Goal: Task Accomplishment & Management: Manage account settings

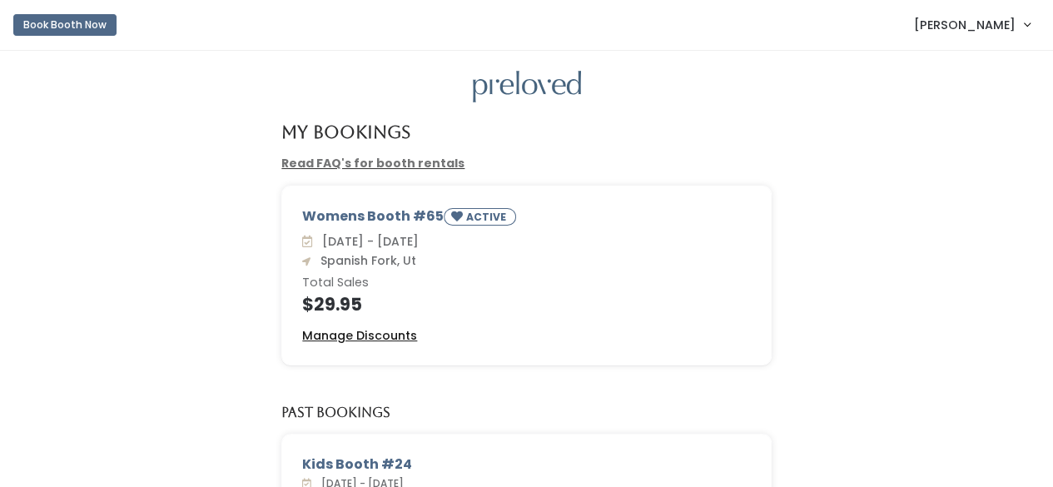
click at [383, 336] on u "Manage Discounts" at bounding box center [359, 335] width 115 height 17
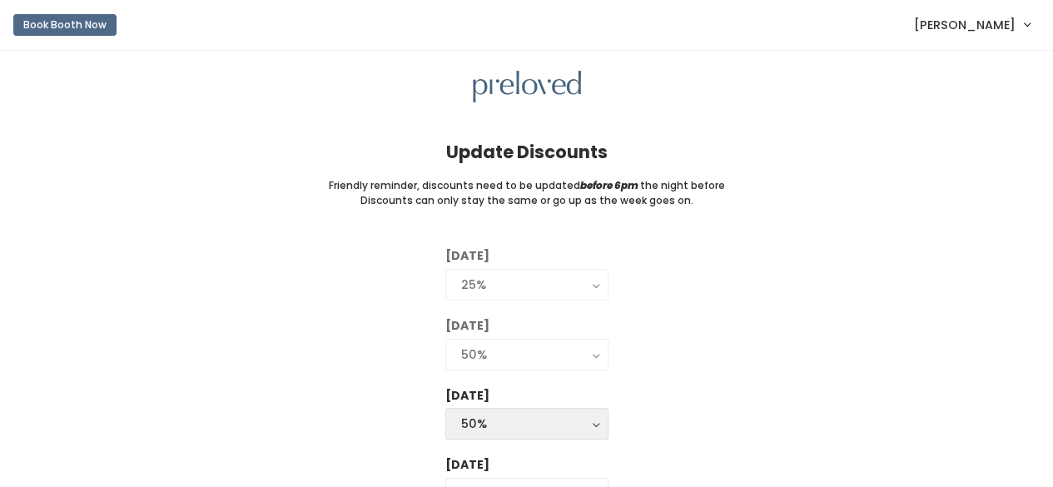
scroll to position [83, 0]
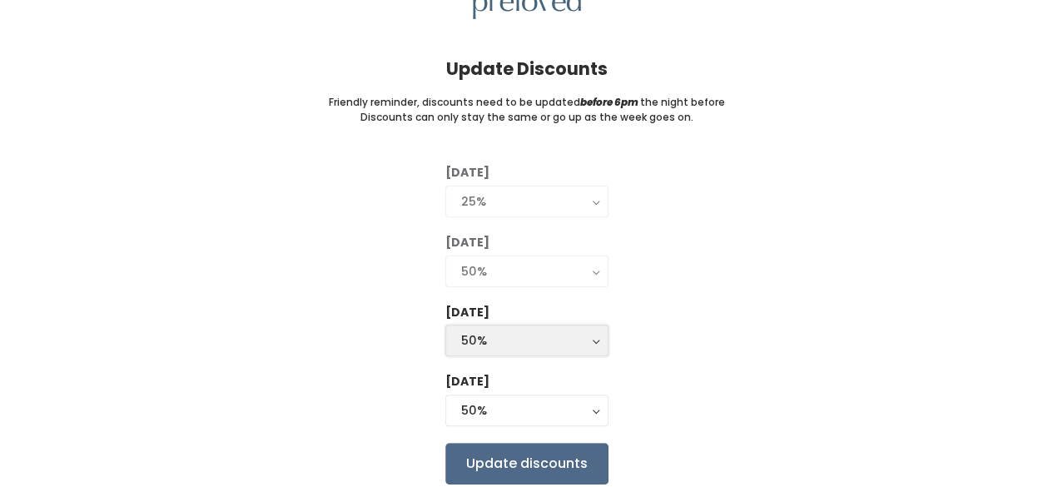
click at [503, 337] on div "50%" at bounding box center [527, 340] width 132 height 18
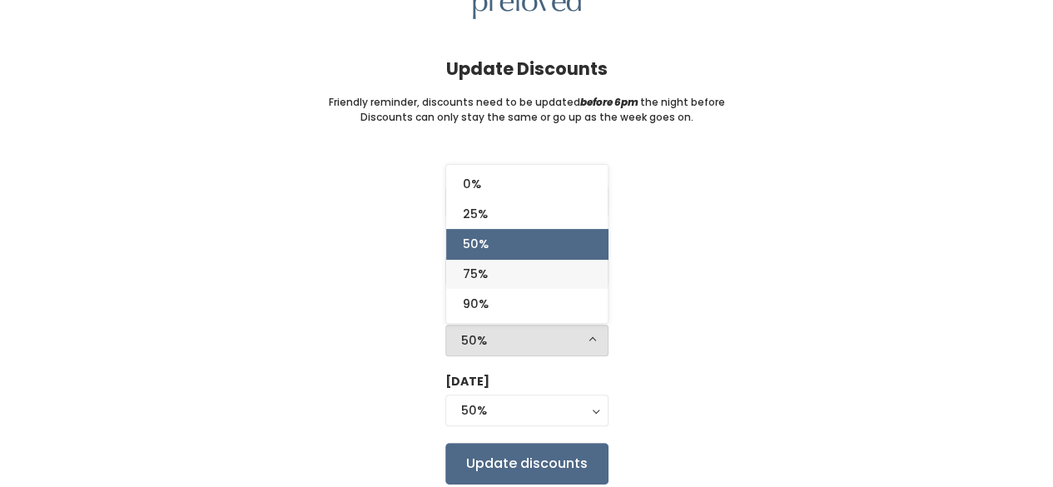
click at [490, 271] on link "75%" at bounding box center [527, 274] width 162 height 30
select select "75%"
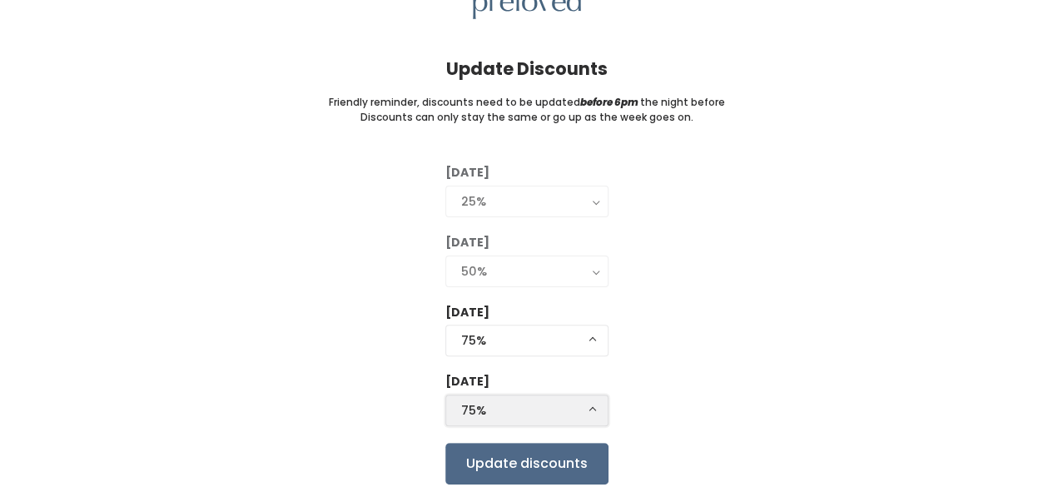
click at [491, 404] on div "75%" at bounding box center [527, 410] width 132 height 18
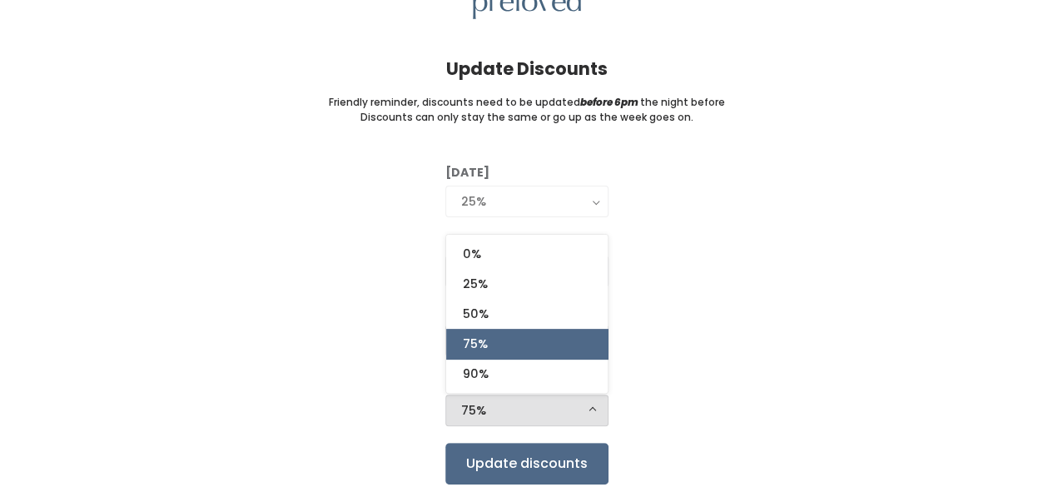
click at [488, 341] on link "75%" at bounding box center [527, 344] width 162 height 30
select select "75%"
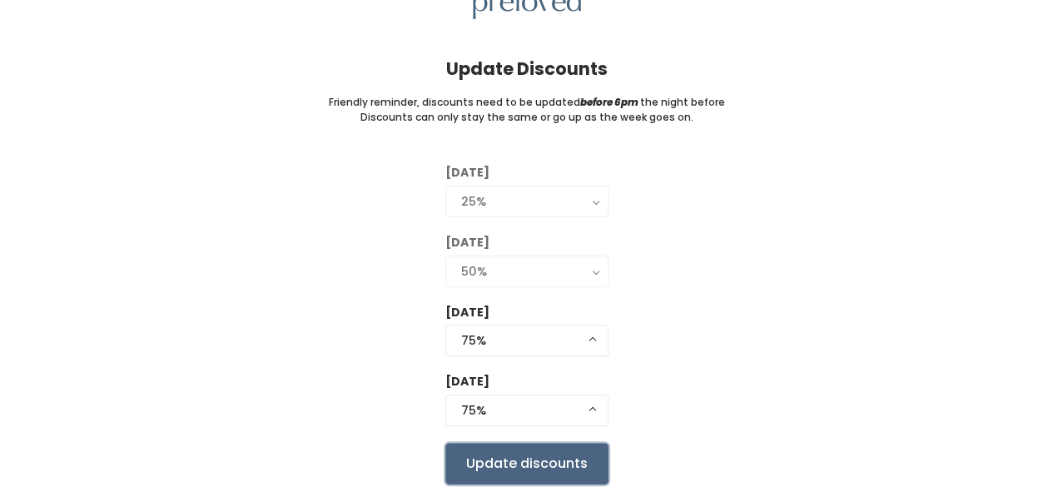
click at [523, 460] on input "Update discounts" at bounding box center [526, 464] width 163 height 42
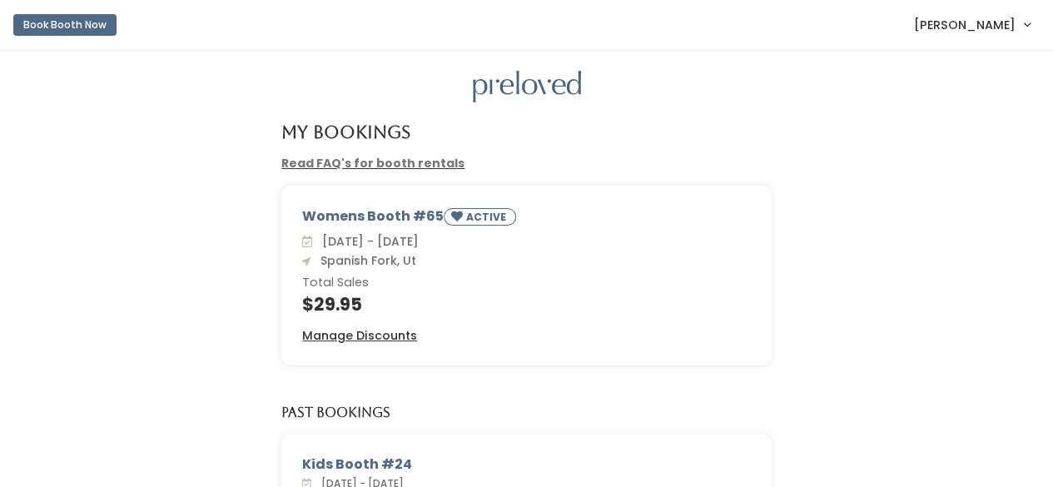
click at [964, 21] on span "Janet Rocha" at bounding box center [965, 25] width 102 height 18
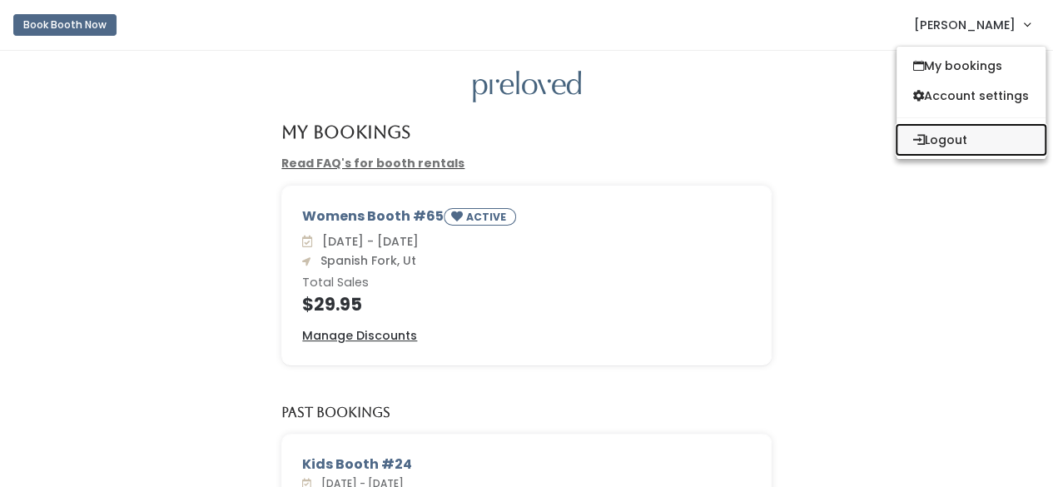
click at [949, 141] on button "Logout" at bounding box center [971, 140] width 149 height 30
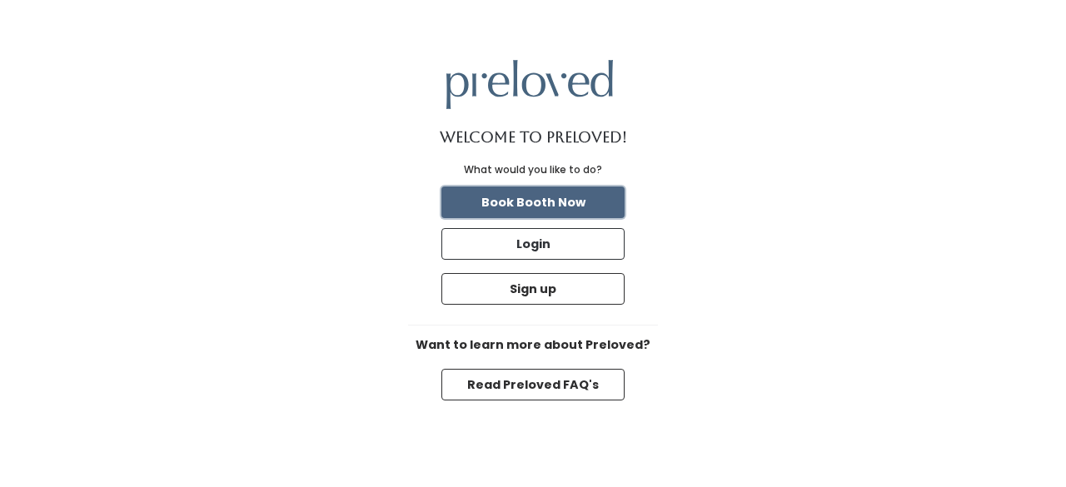
click at [546, 201] on button "Book Booth Now" at bounding box center [532, 203] width 183 height 32
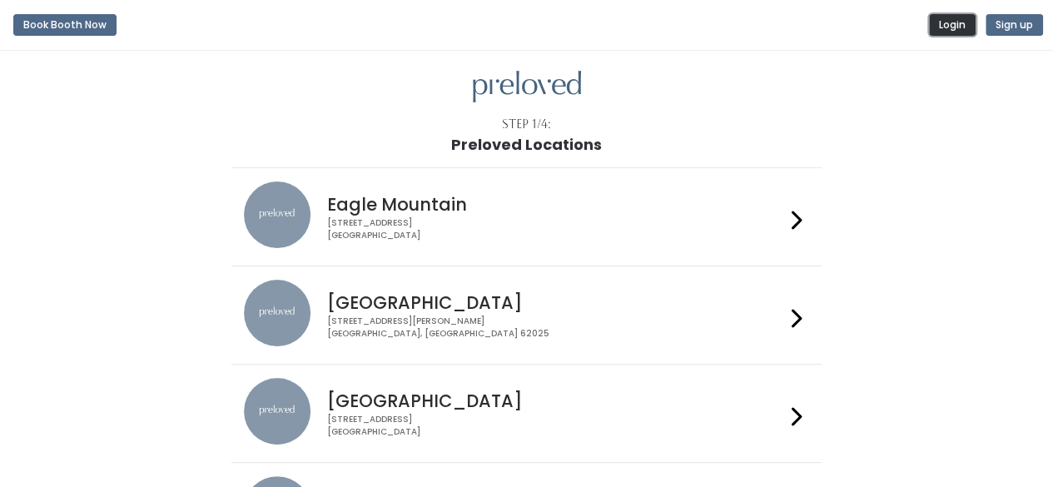
click at [959, 21] on button "Login" at bounding box center [952, 25] width 47 height 22
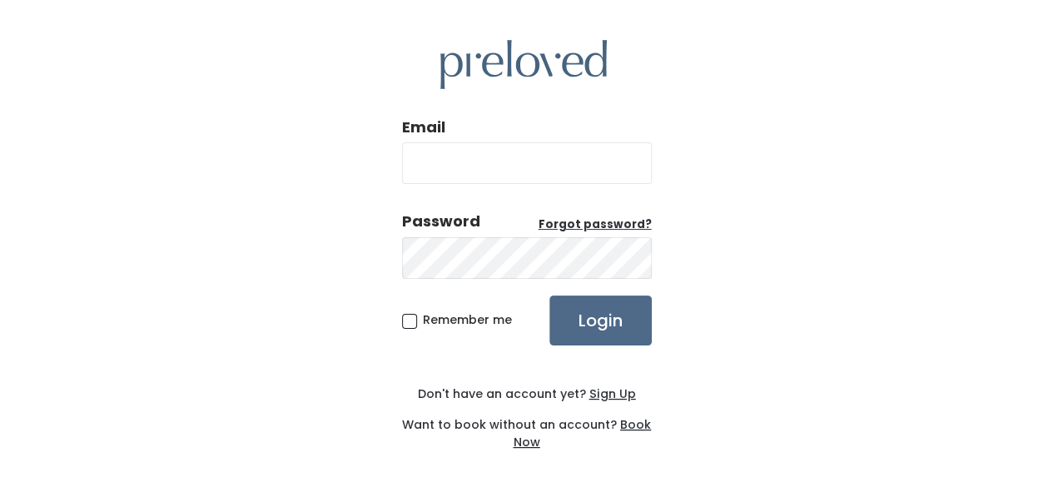
click at [548, 156] on input "Email" at bounding box center [527, 163] width 250 height 42
type input "lamareawilson22@gmail.com"
click at [403, 324] on div "Email lamareawilson22@gmail.com Password Forgot password? Remember me Login Don…" at bounding box center [526, 245] width 1053 height 491
click at [423, 321] on span "Remember me" at bounding box center [467, 319] width 89 height 17
click at [423, 321] on input "Remember me" at bounding box center [428, 316] width 11 height 11
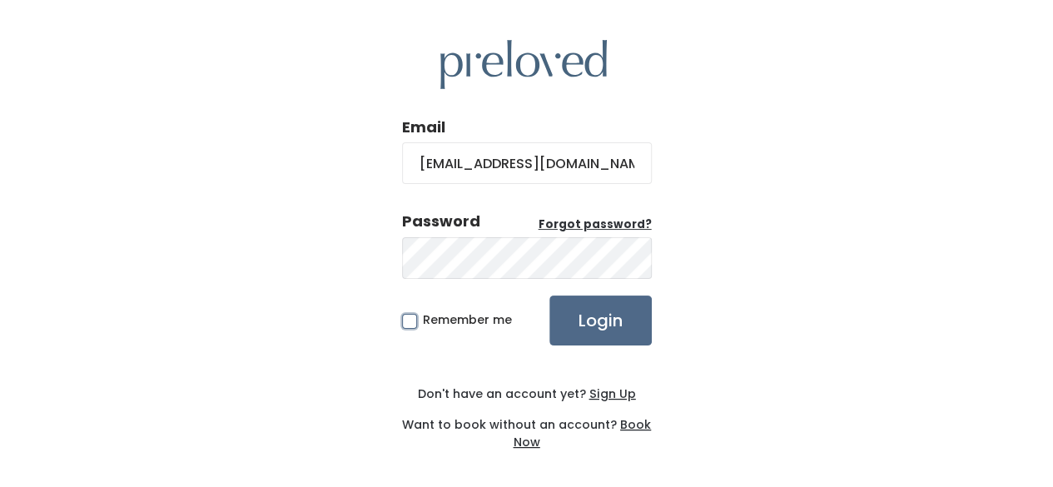
checkbox input "true"
drag, startPoint x: 601, startPoint y: 321, endPoint x: 597, endPoint y: 307, distance: 14.0
click at [601, 319] on input "Login" at bounding box center [601, 321] width 102 height 50
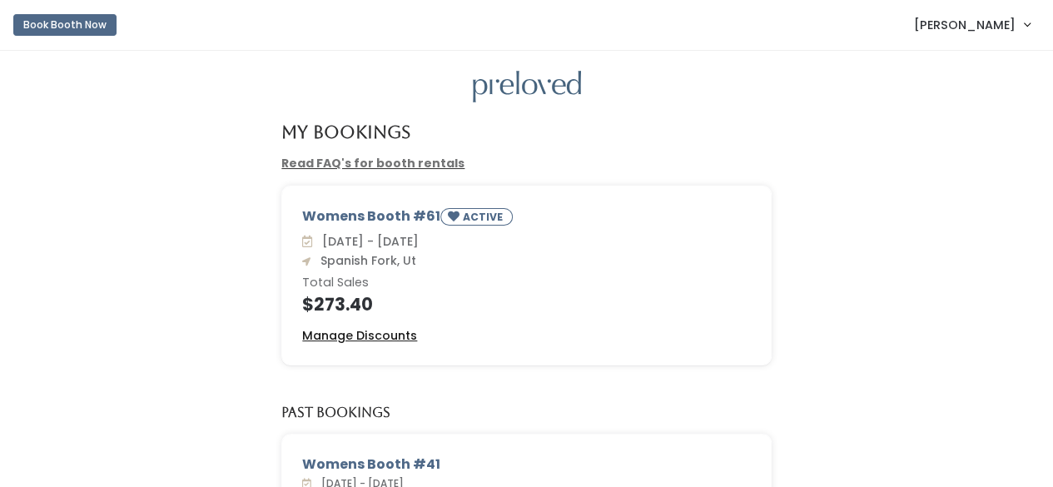
click at [336, 334] on u "Manage Discounts" at bounding box center [359, 335] width 115 height 17
click at [1014, 26] on span "Lamarea Wilson" at bounding box center [965, 25] width 102 height 18
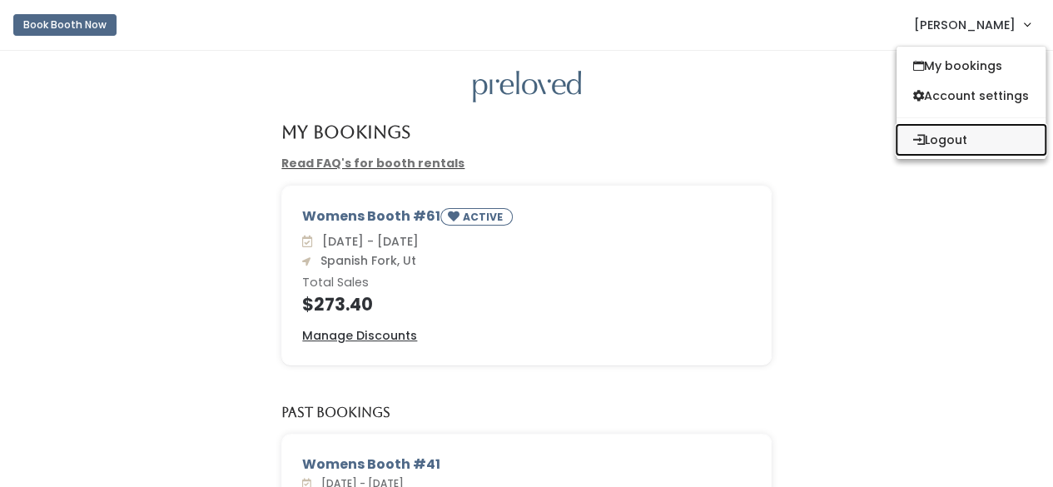
click at [949, 136] on button "Logout" at bounding box center [971, 140] width 149 height 30
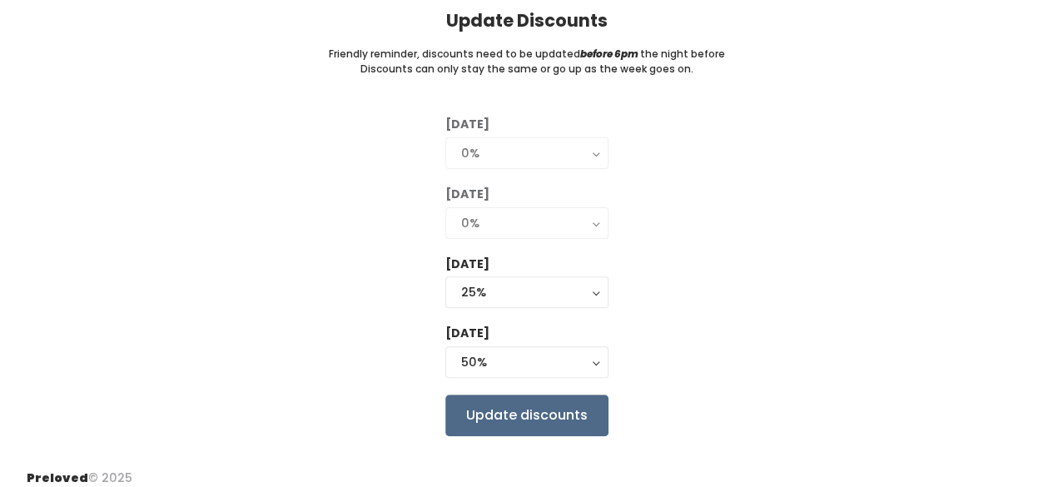
scroll to position [143, 0]
